Goal: Information Seeking & Learning: Learn about a topic

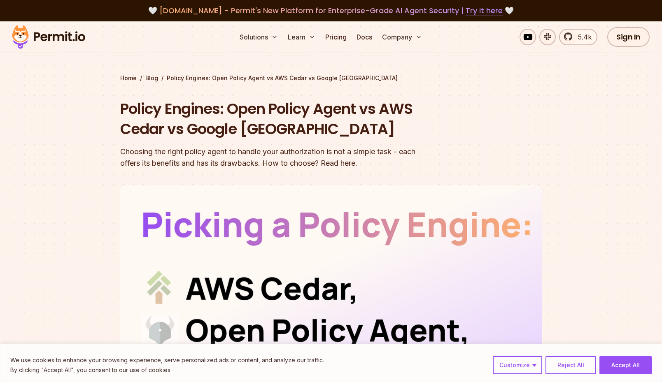
click at [77, 38] on img at bounding box center [48, 37] width 81 height 28
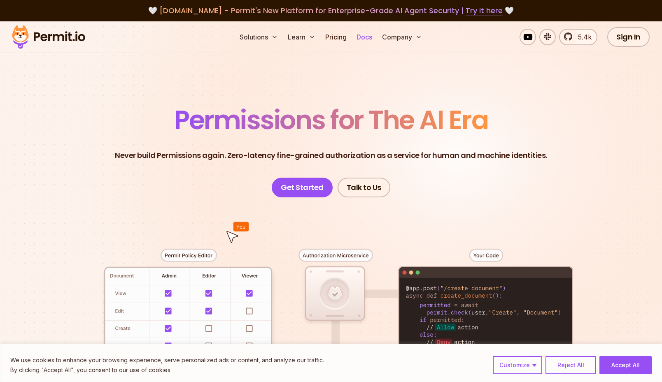
click at [366, 37] on link "Docs" at bounding box center [364, 37] width 22 height 16
click at [340, 39] on link "Pricing" at bounding box center [336, 37] width 28 height 16
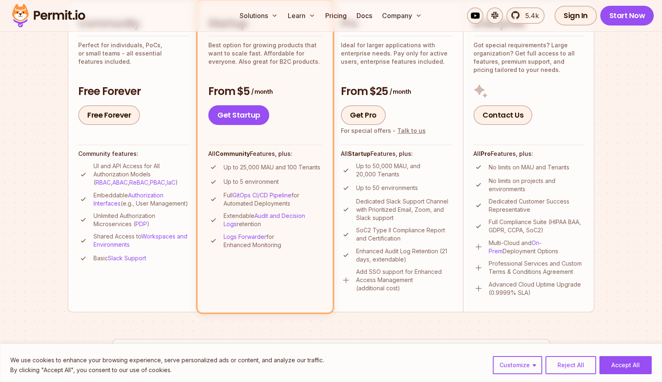
scroll to position [219, 0]
click at [121, 116] on link "Free Forever" at bounding box center [109, 115] width 62 height 20
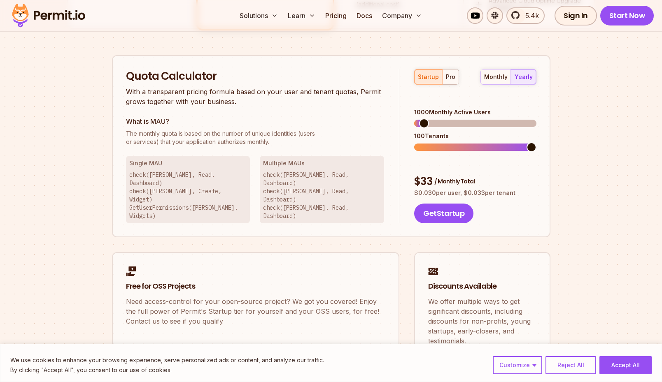
scroll to position [499, 0]
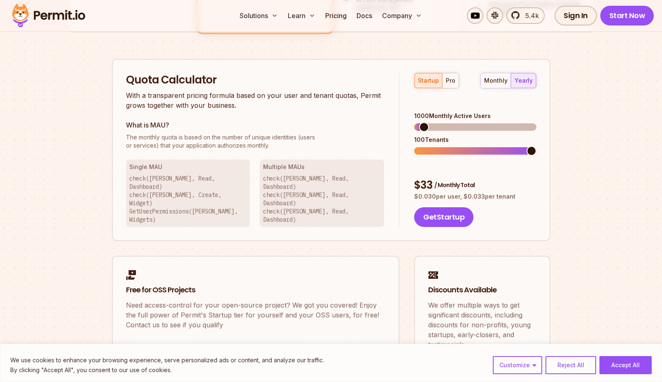
click at [428, 77] on div "startup pro" at bounding box center [436, 81] width 45 height 16
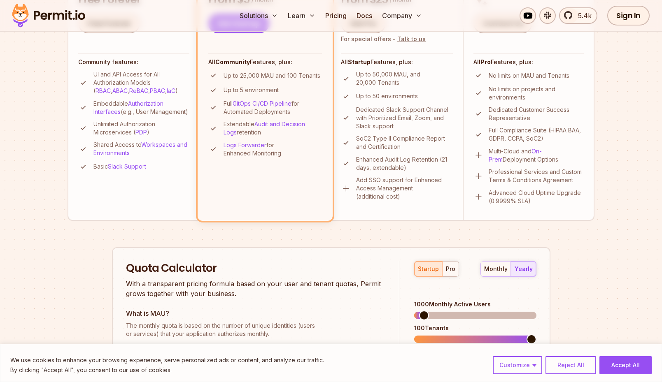
scroll to position [0, 0]
